Goal: Transaction & Acquisition: Purchase product/service

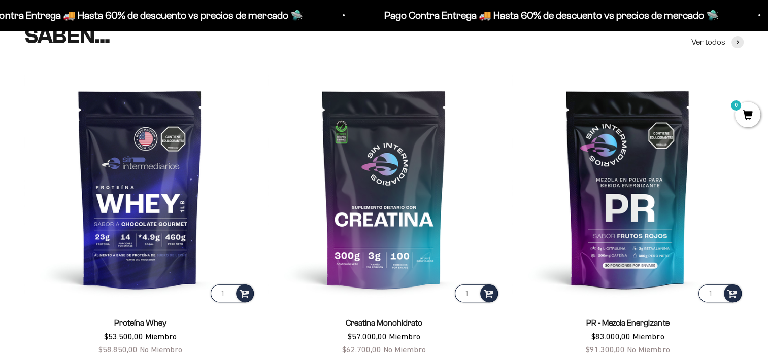
scroll to position [507, 0]
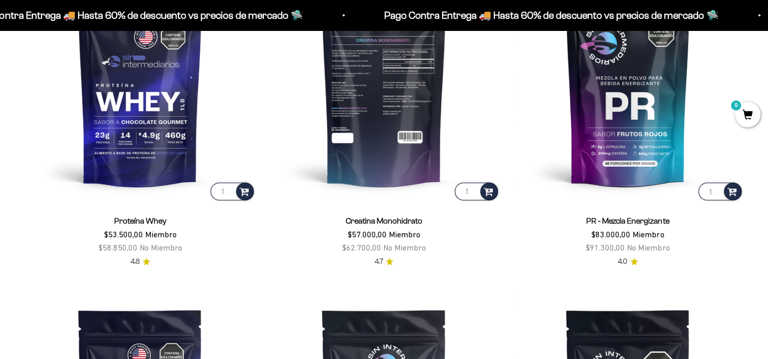
click at [437, 141] on img at bounding box center [383, 86] width 231 height 231
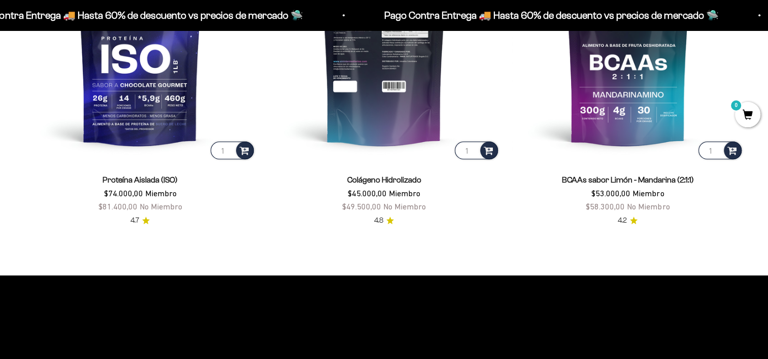
scroll to position [913, 0]
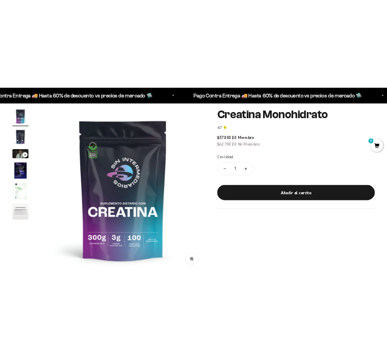
scroll to position [152, 0]
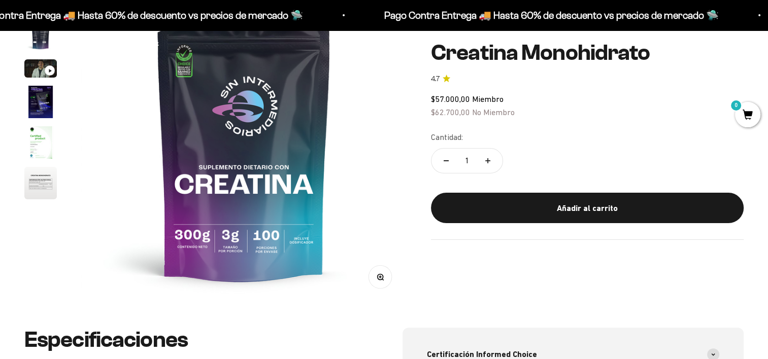
click at [520, 192] on safe-sticky "Creatina Monohidrato 4.7 $57.000,00 Miembro $62.700,00 No Miembro Calidad de lí…" at bounding box center [587, 140] width 313 height 199
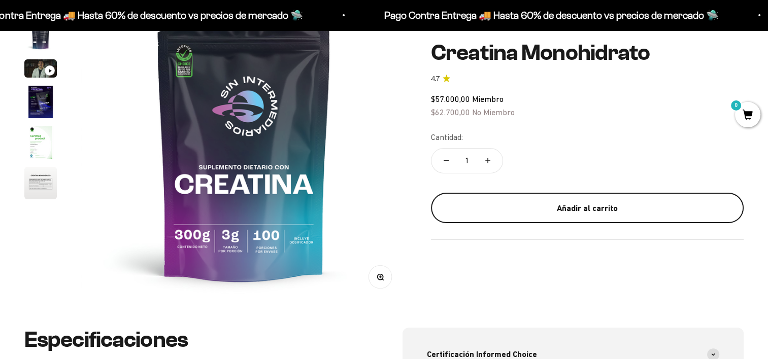
click at [562, 218] on button "Añadir al carrito" at bounding box center [587, 208] width 313 height 30
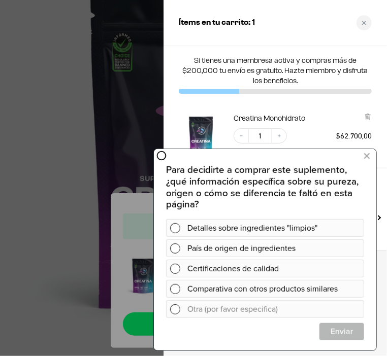
scroll to position [0, 0]
click at [274, 223] on div "Detalles sobre ingredientes "limpios"" at bounding box center [273, 228] width 172 height 18
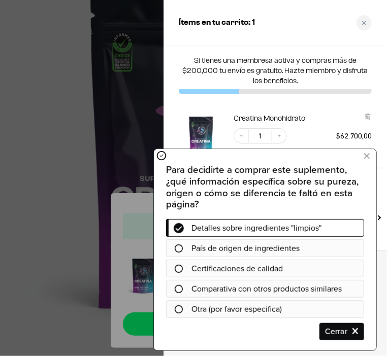
click at [263, 253] on span "País de origen de ingredientes" at bounding box center [245, 249] width 108 height 12
click at [255, 249] on span "País de origen de ingredientes" at bounding box center [245, 249] width 108 height 12
click at [171, 247] on div at bounding box center [177, 249] width 25 height 8
click at [188, 248] on div at bounding box center [177, 249] width 25 height 8
click at [344, 324] on span "Cerrar" at bounding box center [341, 332] width 44 height 18
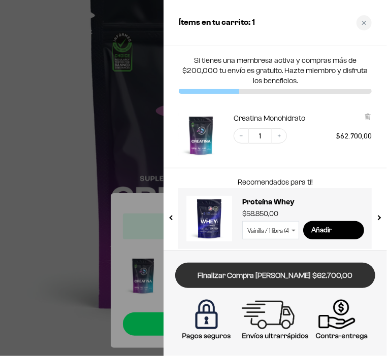
click at [324, 279] on link "Finalizar Compra [PERSON_NAME] $62.700,00" at bounding box center [275, 276] width 200 height 26
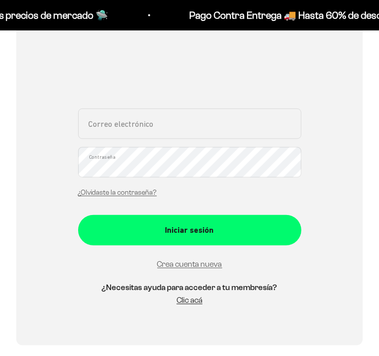
scroll to position [203, 0]
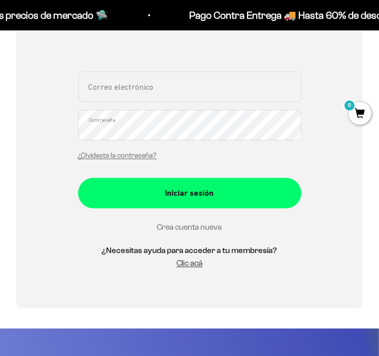
click at [194, 228] on link "Crea cuenta nueva" at bounding box center [189, 227] width 65 height 9
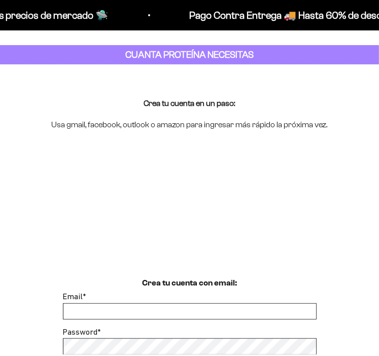
scroll to position [101, 0]
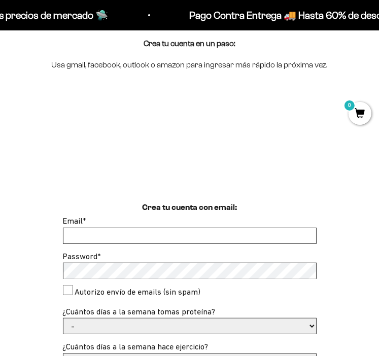
click at [206, 230] on input "Email *" at bounding box center [189, 235] width 253 height 15
type input "aemh0928@gmail.com"
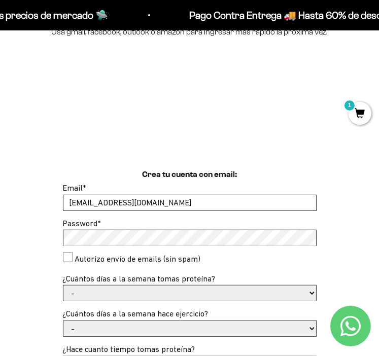
scroll to position [152, 0]
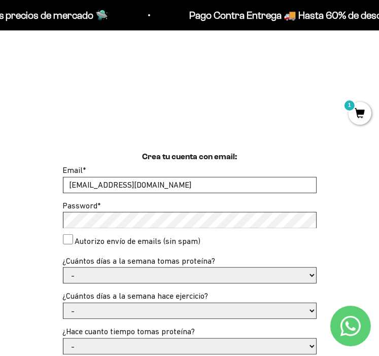
click at [68, 244] on consent"] "Autorizo envío de emails (sin spam)" at bounding box center [68, 239] width 10 height 10
checkbox consent"] "true"
click at [128, 277] on select "- 1 o 2 3 a 5 6 o 7" at bounding box center [189, 275] width 253 height 15
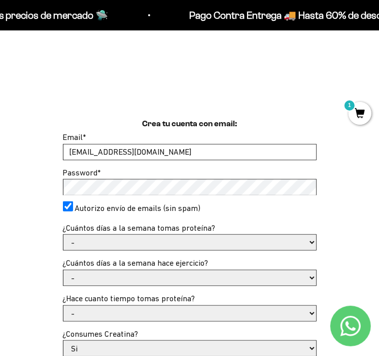
scroll to position [203, 0]
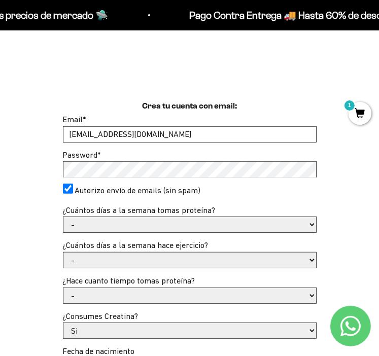
click at [119, 222] on select "- 1 o 2 3 a 5 6 o 7" at bounding box center [189, 224] width 253 height 15
click at [63, 217] on select "- 1 o 2 3 a 5 6 o 7" at bounding box center [189, 224] width 253 height 15
click at [105, 220] on select "- 1 o 2 3 a 5 6 o 7" at bounding box center [189, 224] width 253 height 15
drag, startPoint x: 36, startPoint y: 224, endPoint x: 73, endPoint y: 212, distance: 38.8
click at [37, 226] on div "Crea tu cuenta con email: Email * aemh0928@gmail.com Password * Autorizo envío …" at bounding box center [189, 291] width 347 height 382
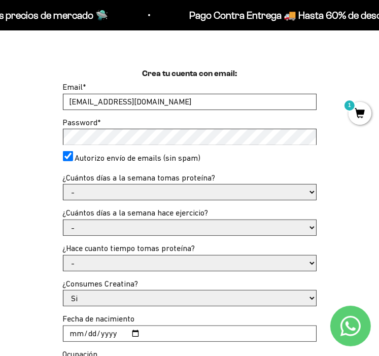
scroll to position [254, 0]
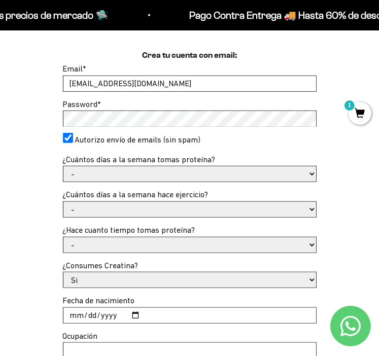
click at [166, 168] on select "- 1 o 2 3 a 5 6 o 7" at bounding box center [189, 173] width 253 height 15
click at [63, 166] on select "- 1 o 2 3 a 5 6 o 7" at bounding box center [189, 173] width 253 height 15
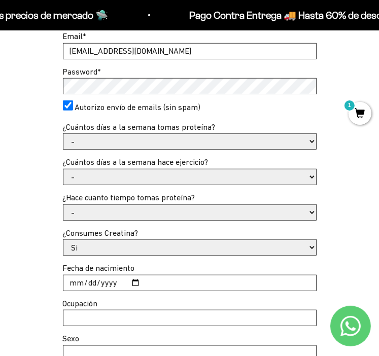
scroll to position [304, 0]
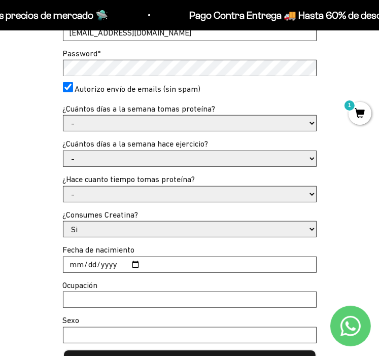
click at [142, 156] on select "- No hago 1 a 2 días 3 a 5 días 6 o 7 días" at bounding box center [189, 158] width 253 height 15
select select "3 a 5 días"
click at [63, 151] on select "- No hago 1 a 2 días 3 a 5 días 6 o 7 días" at bounding box center [189, 158] width 253 height 15
click at [118, 192] on select "- Apenas estoy empezando Menos de 6 meses Más de 6 meses Hace más de un año" at bounding box center [189, 194] width 253 height 15
click at [63, 187] on select "- Apenas estoy empezando Menos de 6 meses Más de 6 meses Hace más de un año" at bounding box center [189, 194] width 253 height 15
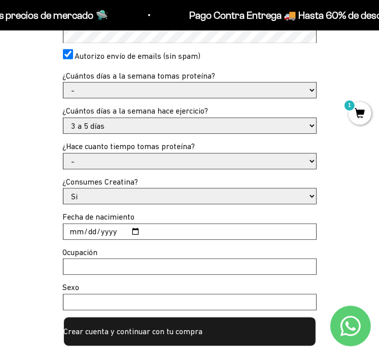
scroll to position [355, 0]
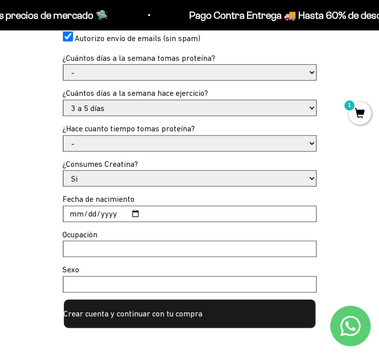
drag, startPoint x: 114, startPoint y: 181, endPoint x: 109, endPoint y: 185, distance: 6.1
click at [114, 181] on select "Si No" at bounding box center [189, 178] width 253 height 15
select select "No"
click at [63, 171] on select "Si No" at bounding box center [189, 178] width 253 height 15
click at [104, 215] on input "Fecha de nacimiento" at bounding box center [189, 213] width 253 height 15
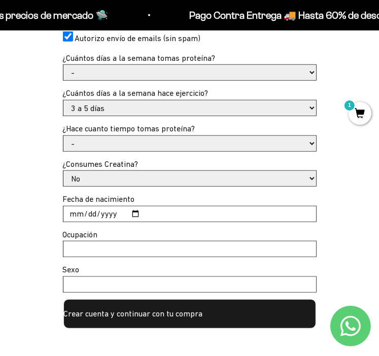
click at [63, 212] on input "Fecha de nacimiento" at bounding box center [189, 213] width 253 height 15
click at [75, 212] on input "Fecha de nacimiento" at bounding box center [189, 213] width 253 height 15
click at [76, 216] on input "Fecha de nacimiento" at bounding box center [189, 213] width 253 height 15
type input "2001-09-28"
type input "Ingeniero"
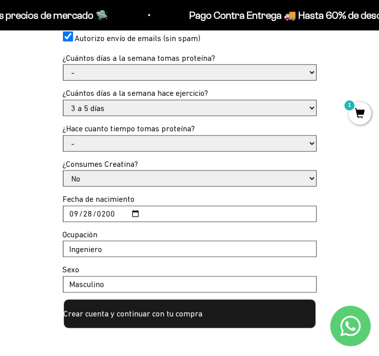
type input "Masculino"
click at [148, 309] on button "Crear cuenta y continuar con tu compra" at bounding box center [190, 314] width 254 height 30
click at [127, 323] on button "Crear cuenta y continuar con tu compra" at bounding box center [190, 314] width 254 height 30
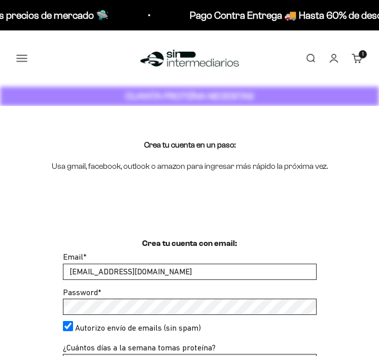
select select "3 a 5 días"
select select "No"
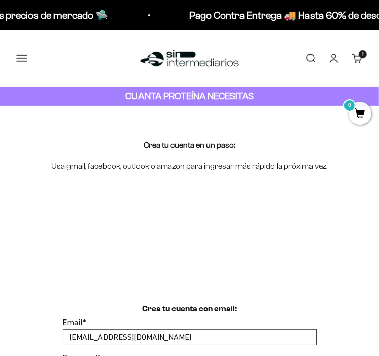
click at [328, 59] on link "Iniciar sesión" at bounding box center [333, 58] width 11 height 11
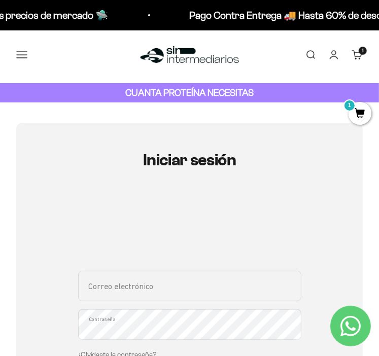
scroll to position [51, 0]
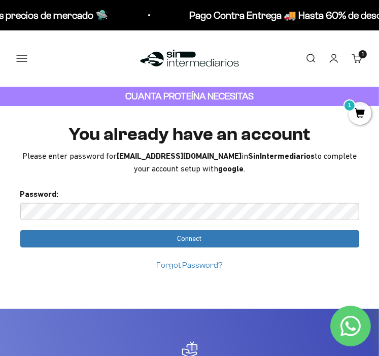
drag, startPoint x: 198, startPoint y: 264, endPoint x: 221, endPoint y: 63, distance: 202.2
click at [198, 264] on link "Forgot Password?" at bounding box center [190, 265] width 66 height 9
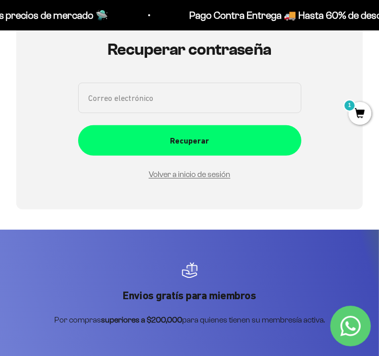
scroll to position [114, 0]
click at [209, 96] on input "Correo electrónico" at bounding box center [189, 98] width 223 height 30
type input "[EMAIL_ADDRESS][DOMAIN_NAME]"
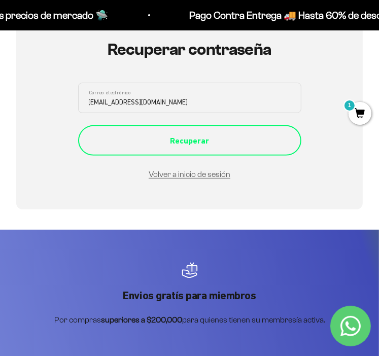
click at [208, 143] on div "Recuperar" at bounding box center [189, 140] width 183 height 13
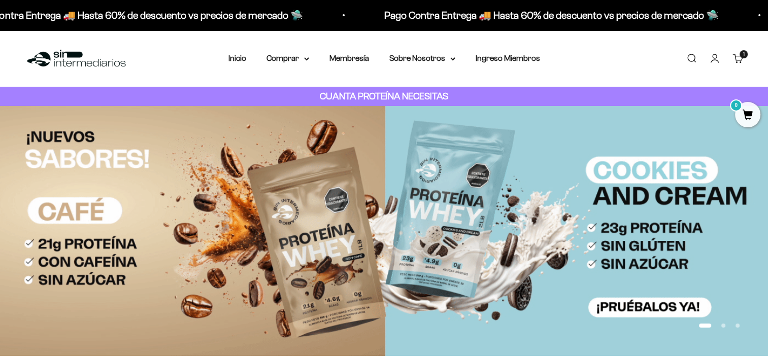
click at [718, 57] on link "Cuenta" at bounding box center [714, 58] width 11 height 11
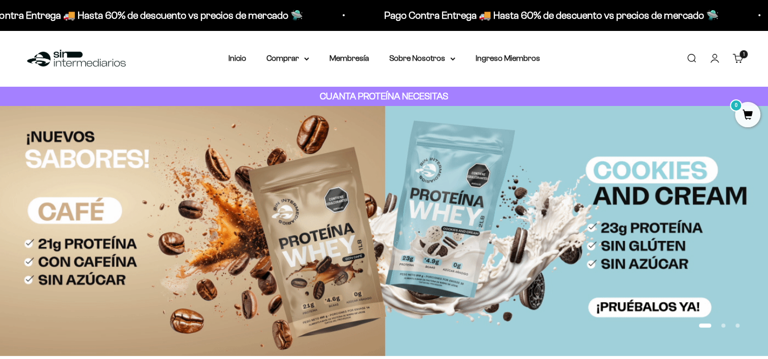
click at [711, 59] on link "Cuenta" at bounding box center [714, 58] width 11 height 11
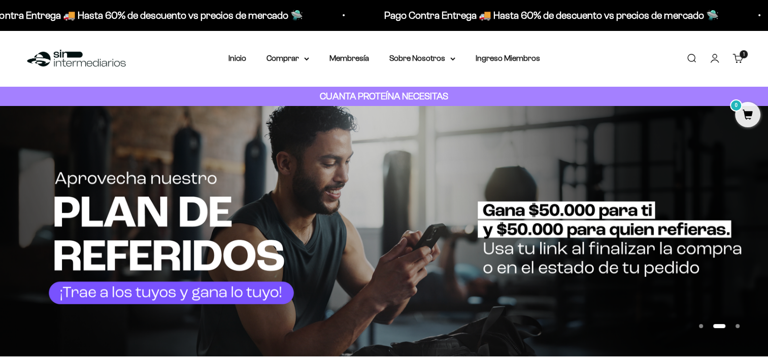
click at [717, 61] on link "Cuenta" at bounding box center [714, 58] width 11 height 11
click at [713, 55] on link "Cuenta" at bounding box center [714, 58] width 11 height 11
click at [735, 57] on link "Carrito 1 artículo 1" at bounding box center [737, 58] width 11 height 11
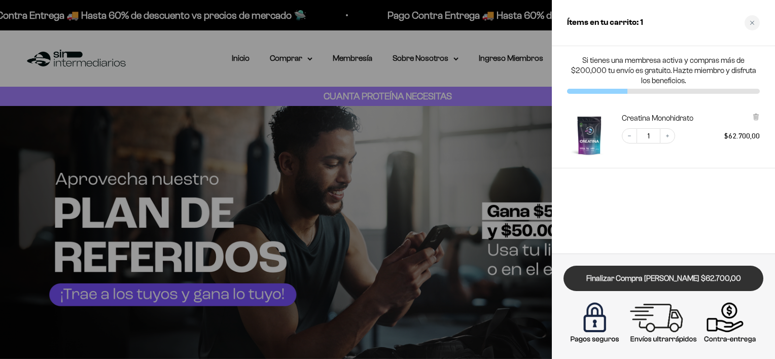
click at [652, 275] on link "Finalizar Compra [PERSON_NAME] $62.700,00" at bounding box center [664, 279] width 200 height 26
